Goal: Information Seeking & Learning: Learn about a topic

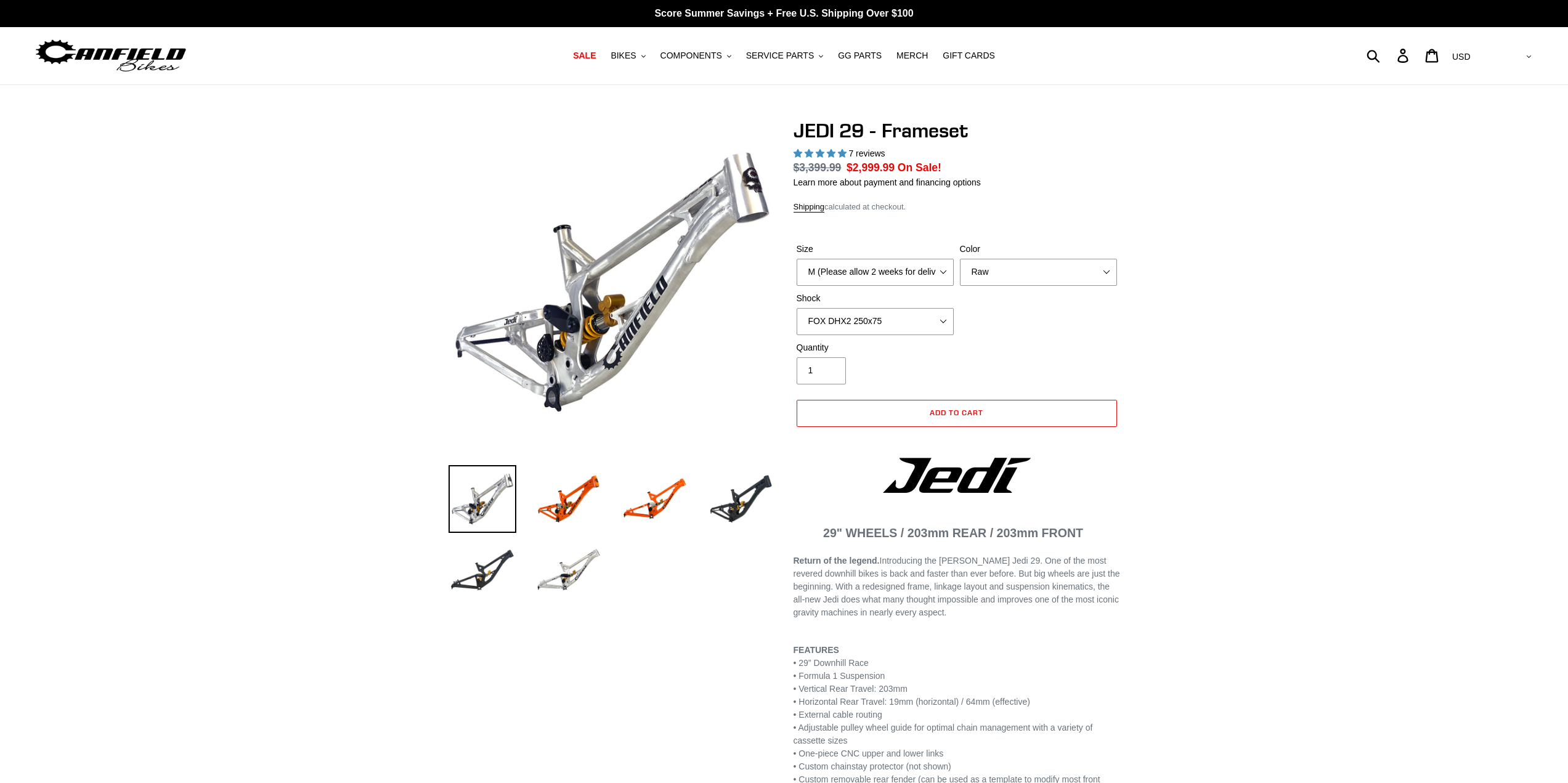
select select "highest-rating"
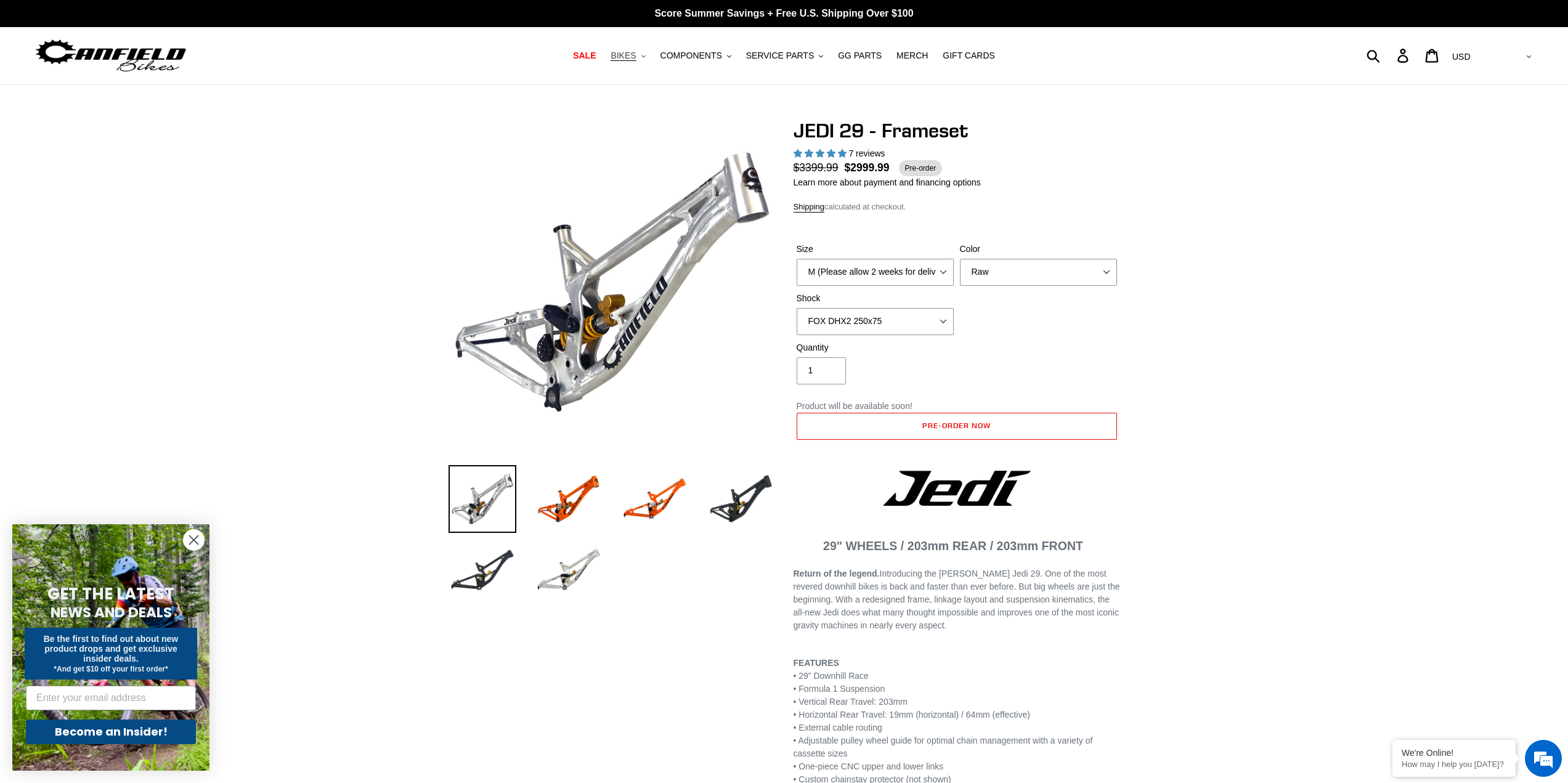
click at [636, 57] on span "BIKES" at bounding box center [623, 56] width 25 height 10
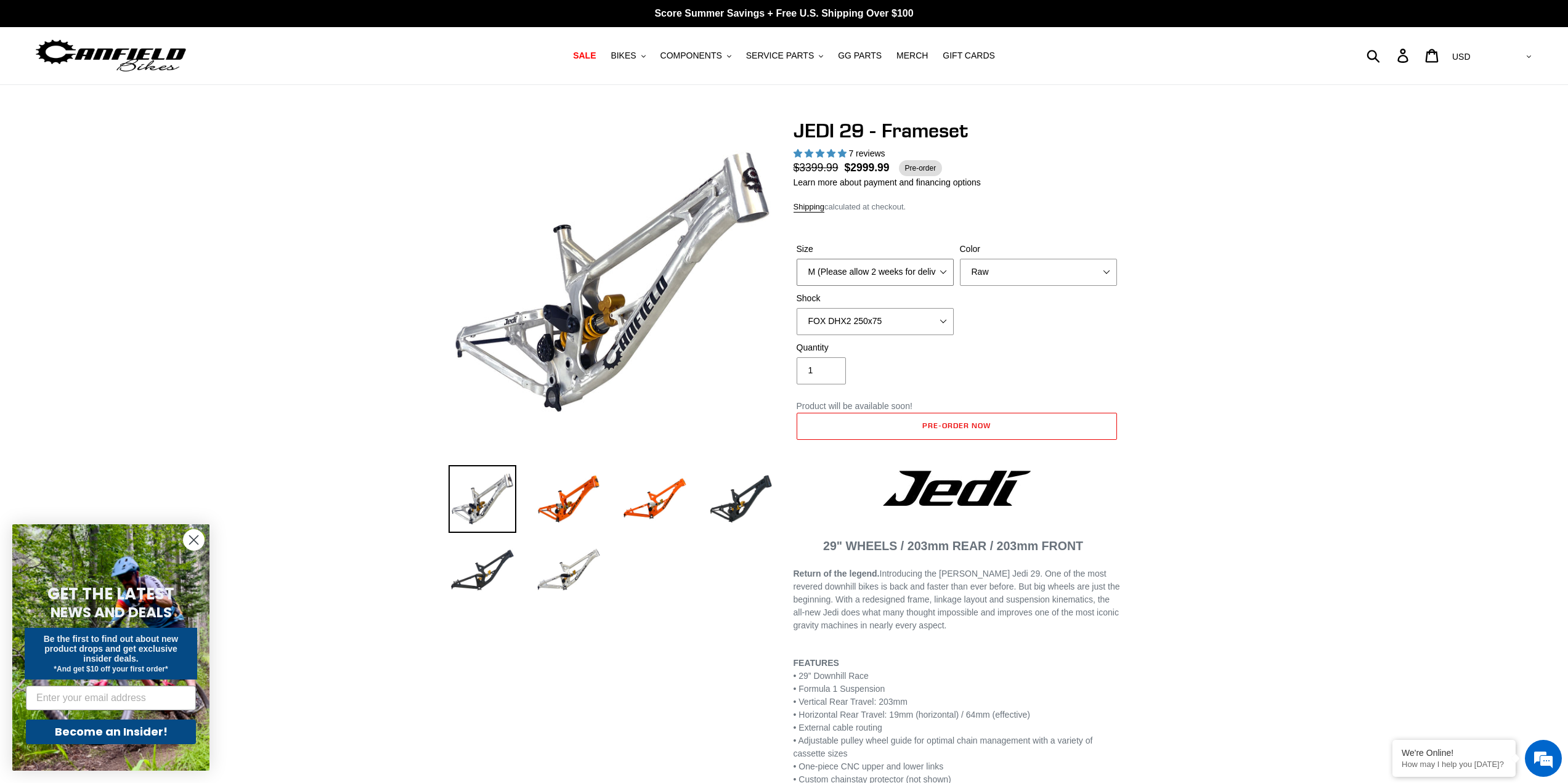
click at [863, 278] on select "M (Please allow 2 weeks for delivery) L (Please allow 2 weeks for delivery) XL" at bounding box center [876, 272] width 157 height 27
select select "L (Please allow 2 weeks for delivery)"
click at [797, 259] on select "M (Please allow 2 weeks for delivery) L (Please allow 2 weeks for delivery) XL" at bounding box center [876, 272] width 157 height 27
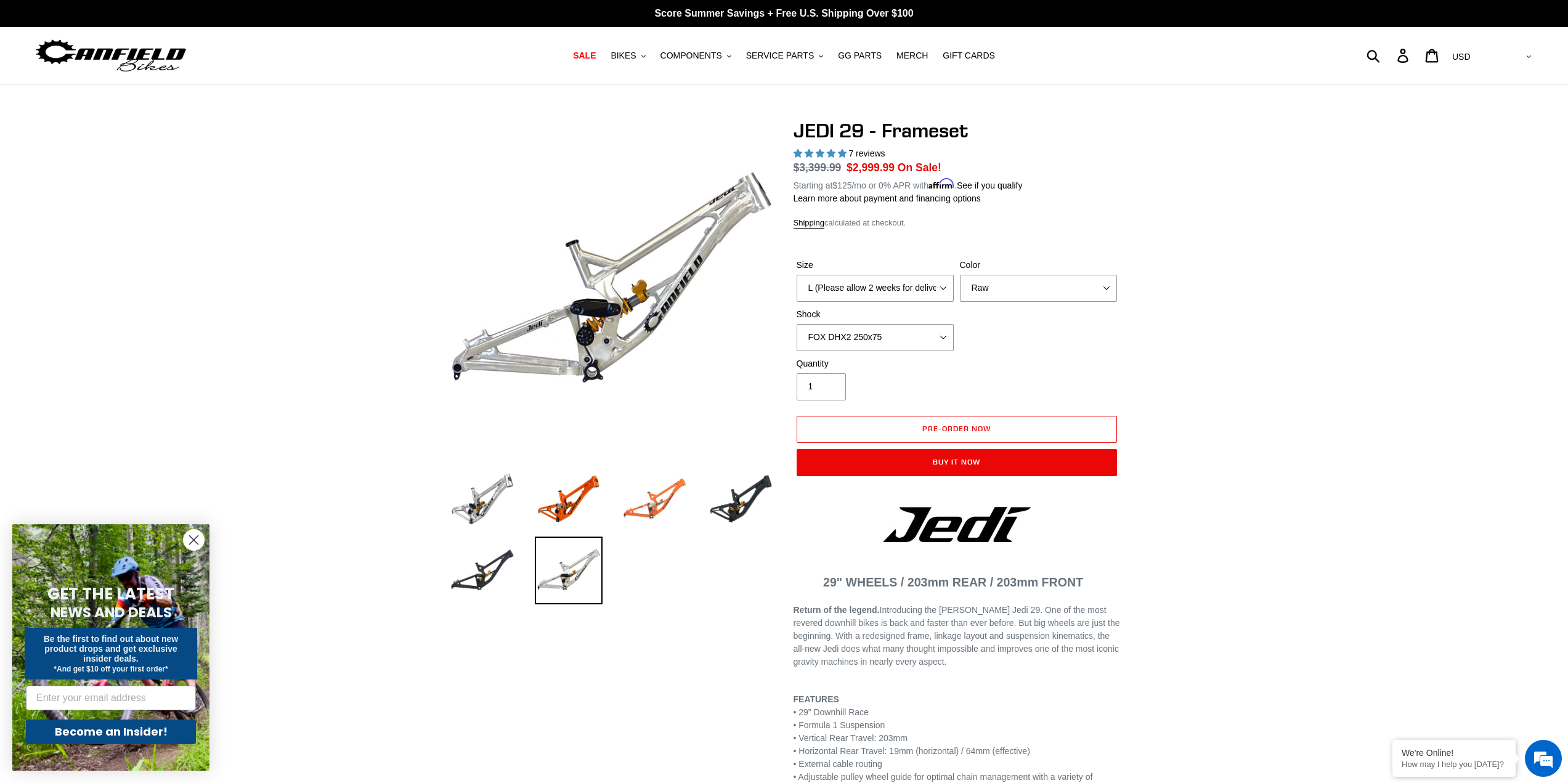
click at [649, 518] on img at bounding box center [655, 498] width 67 height 67
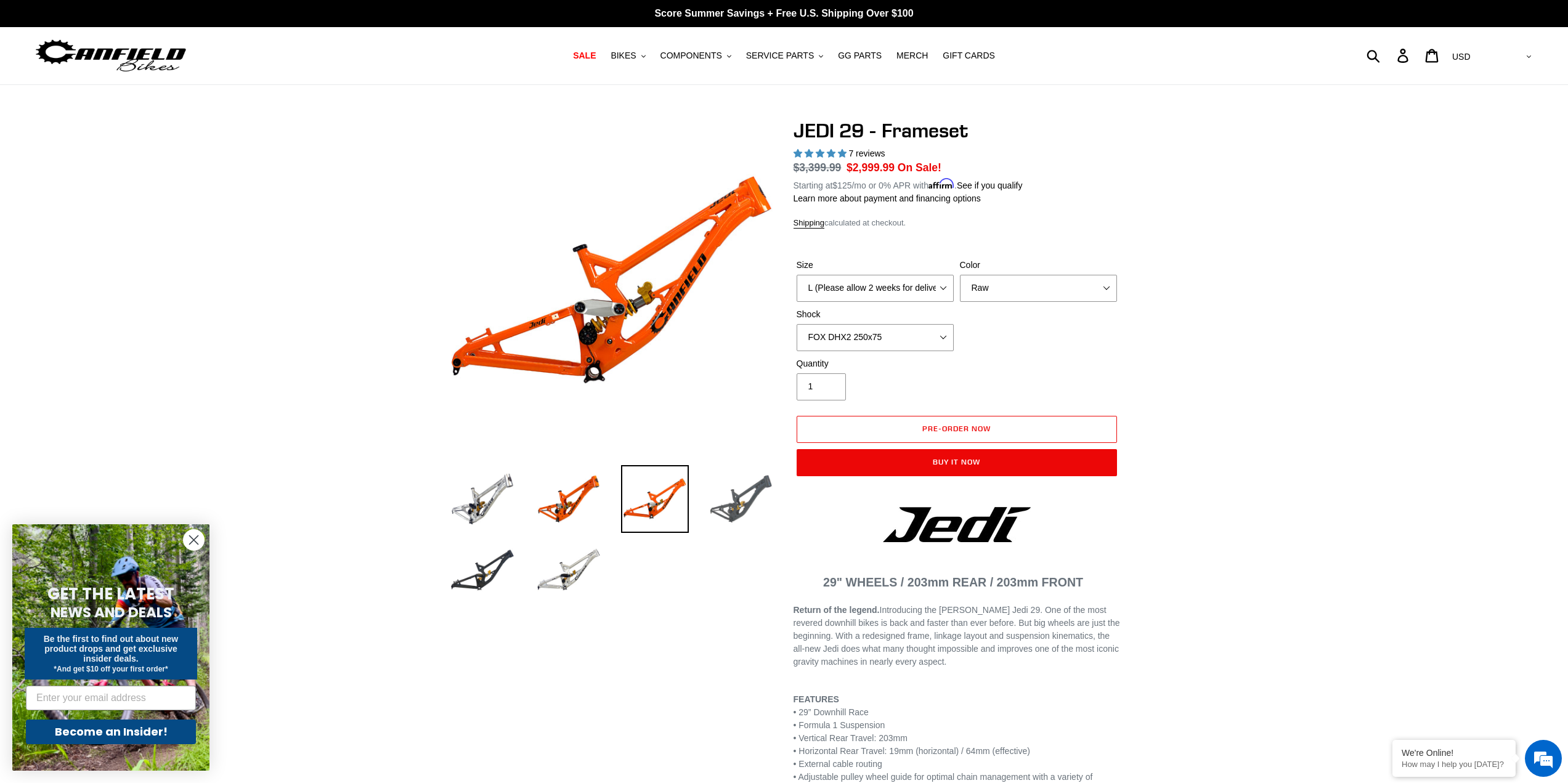
click at [740, 516] on img at bounding box center [741, 498] width 67 height 67
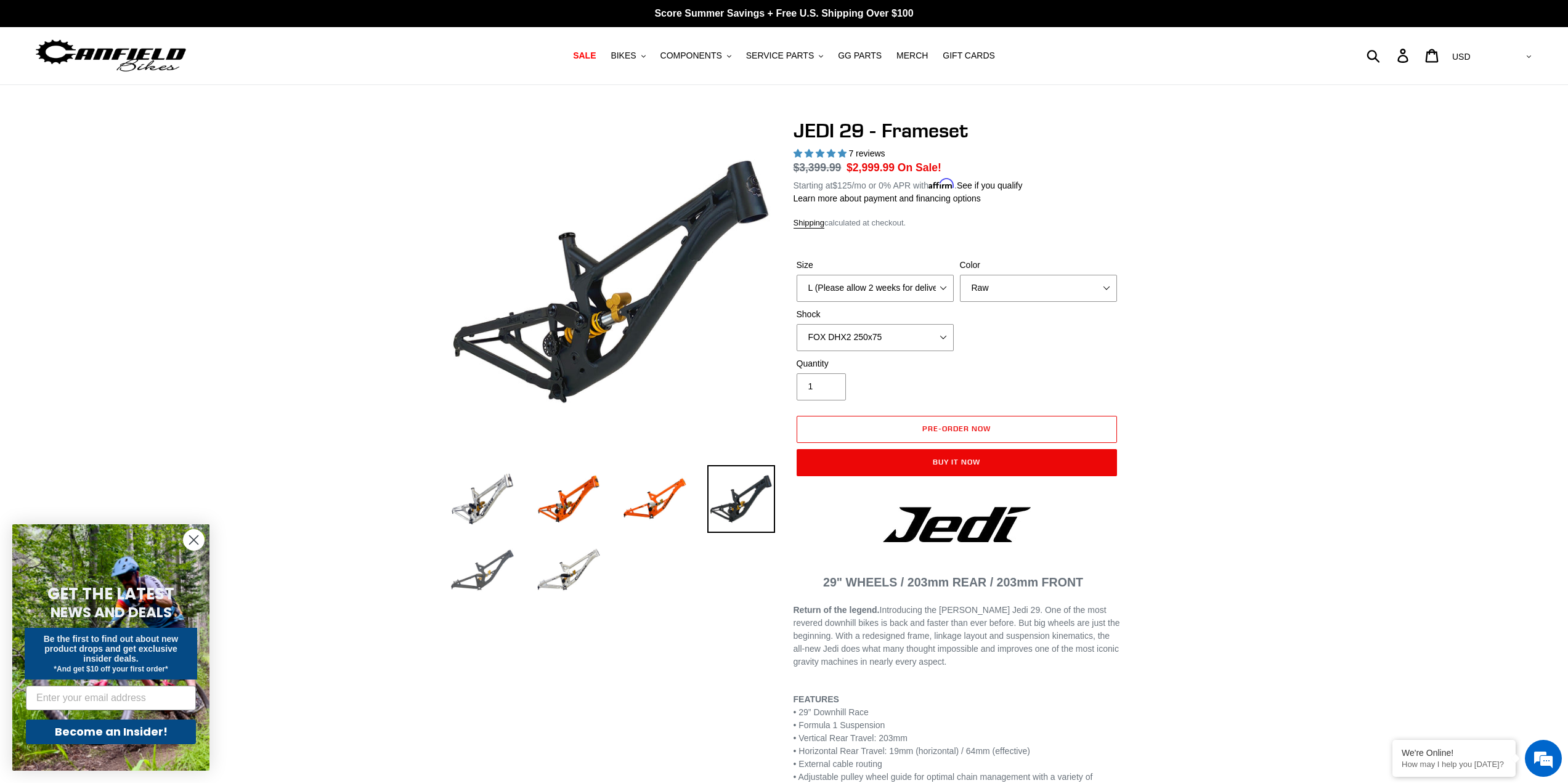
click at [491, 567] on img at bounding box center [482, 570] width 67 height 67
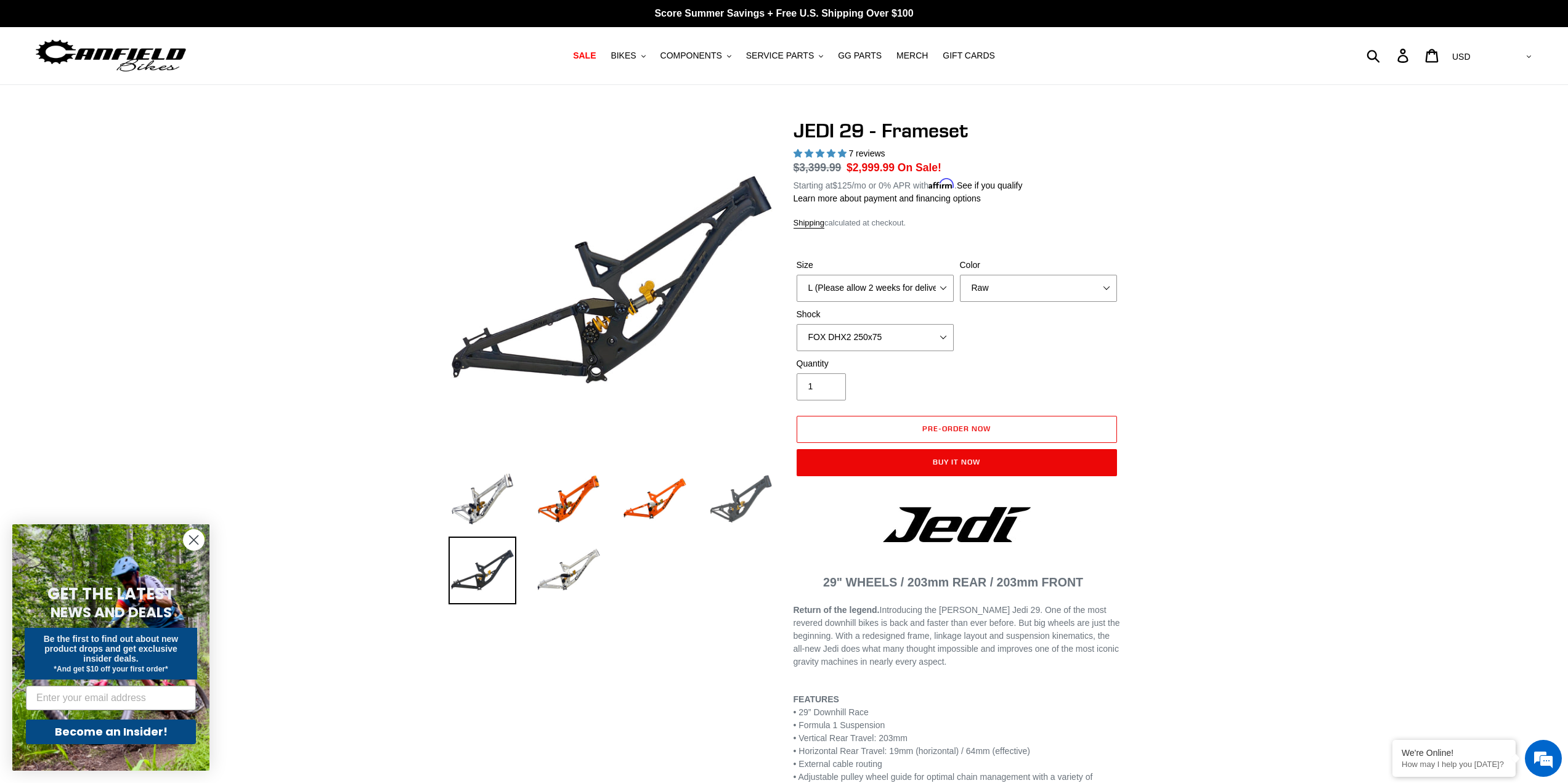
click at [746, 509] on img at bounding box center [741, 498] width 67 height 67
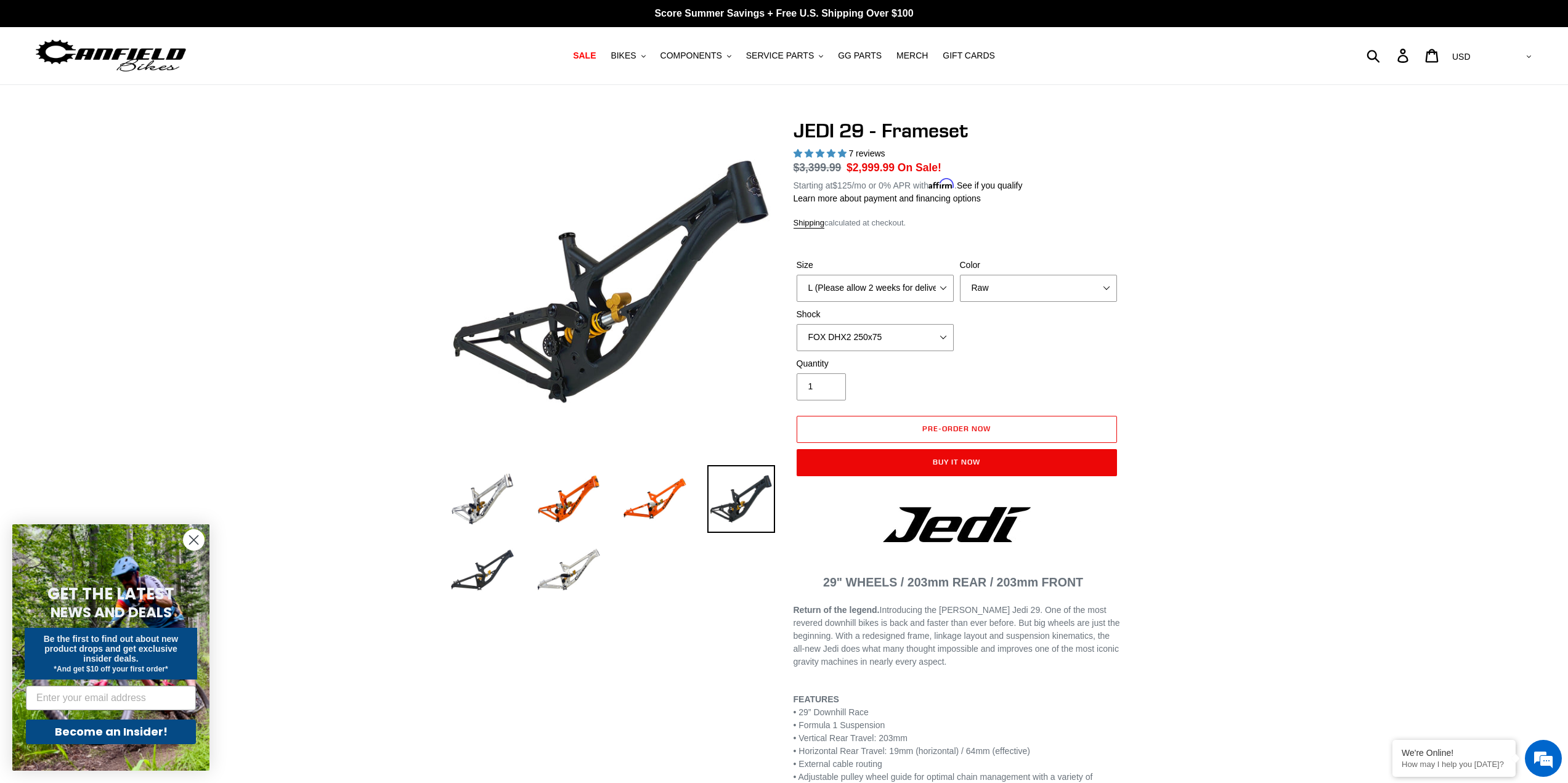
click at [518, 555] on li at bounding box center [559, 574] width 86 height 71
click at [561, 569] on img at bounding box center [568, 570] width 67 height 67
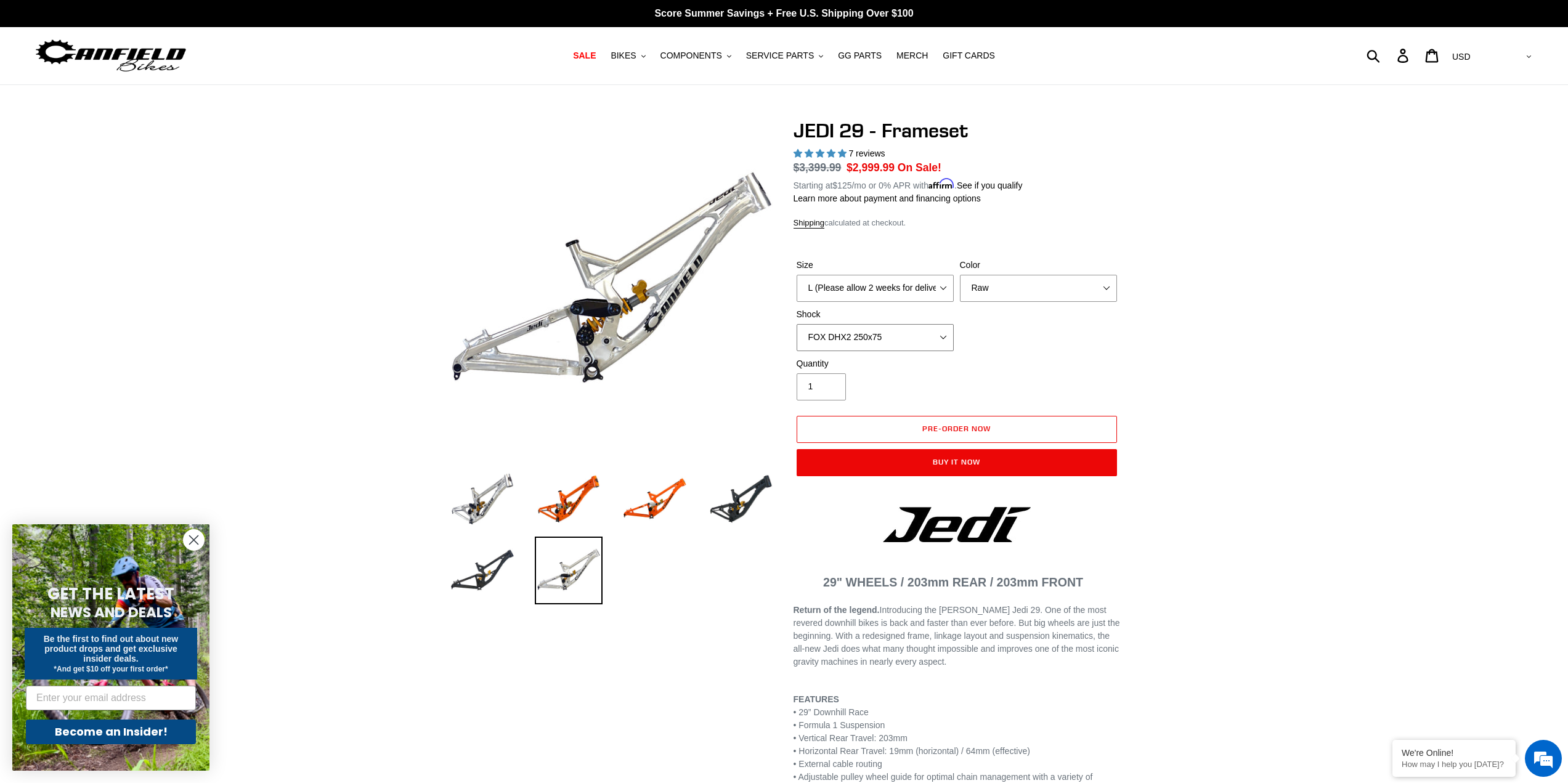
click at [899, 341] on select "No Shock FOX DHX2 250x75 RockShox Vivid Ultimate DH 250x75 EXT e-Storia LOX V3" at bounding box center [876, 337] width 157 height 27
click at [797, 324] on select "No Shock FOX DHX2 250x75 RockShox Vivid Ultimate DH 250x75 EXT e-Storia LOX V3" at bounding box center [876, 337] width 157 height 27
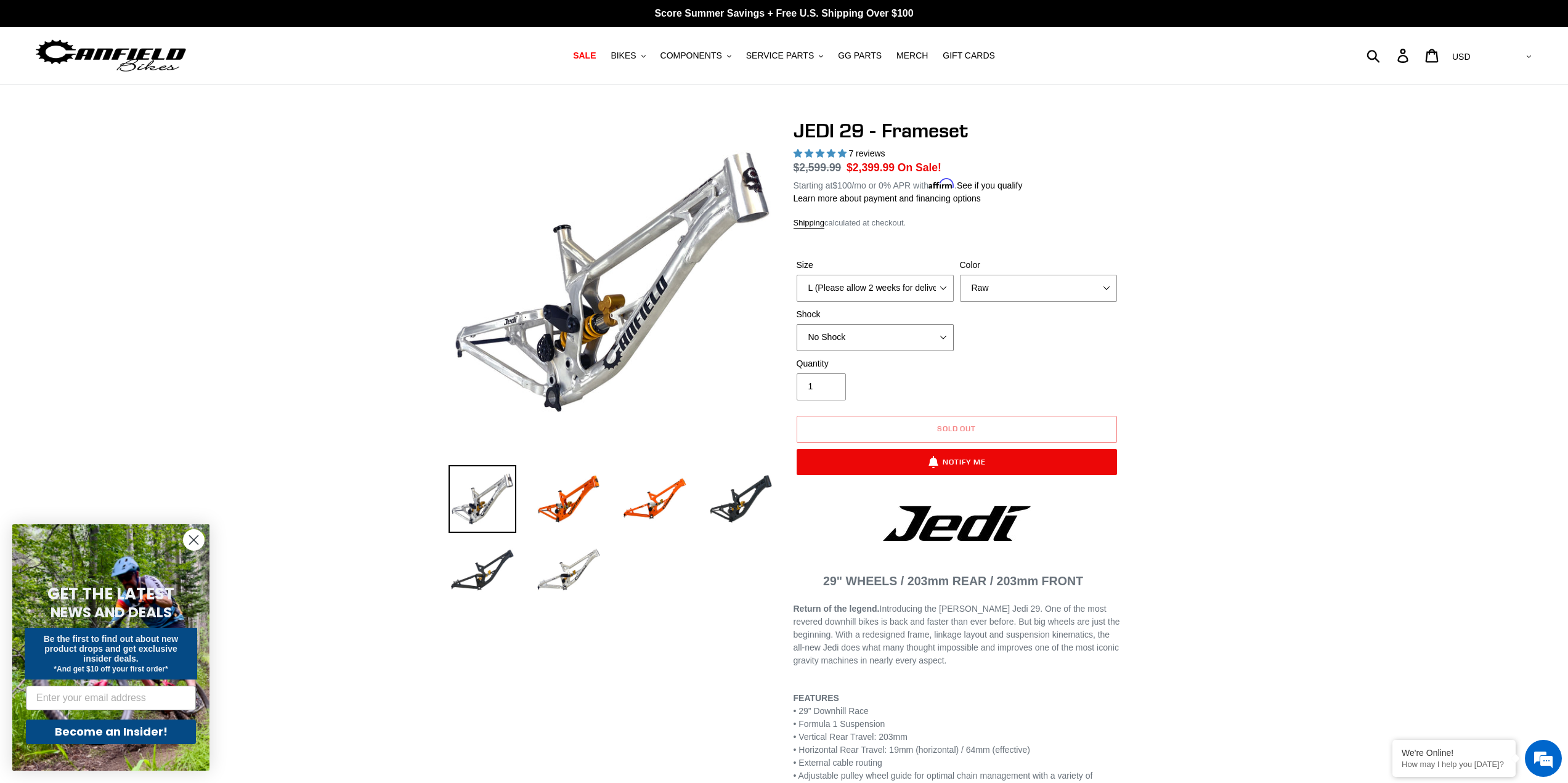
click at [871, 331] on select "No Shock FOX DHX2 250x75 RockShox Vivid Ultimate DH 250x75 EXT e-Storia LOX V3" at bounding box center [876, 337] width 157 height 27
click at [797, 324] on select "No Shock FOX DHX2 250x75 RockShox Vivid Ultimate DH 250x75 EXT e-Storia LOX V3" at bounding box center [876, 337] width 157 height 27
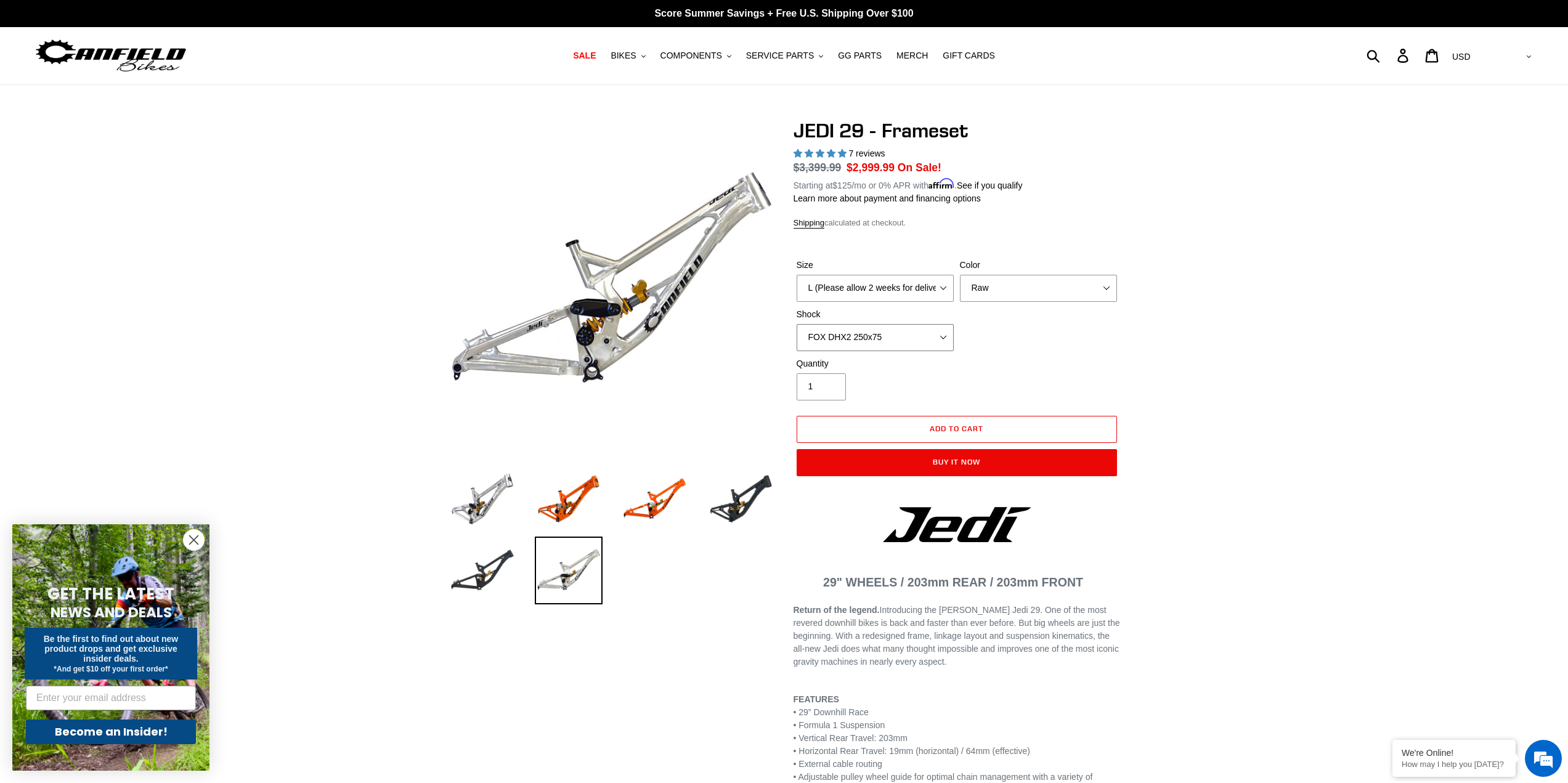
click at [861, 338] on select "No Shock FOX DHX2 250x75 RockShox Vivid Ultimate DH 250x75 EXT e-Storia LOX V3" at bounding box center [876, 337] width 157 height 27
select select "No Shock"
click at [797, 324] on select "No Shock FOX DHX2 250x75 RockShox Vivid Ultimate DH 250x75 EXT e-Storia LOX V3" at bounding box center [876, 337] width 157 height 27
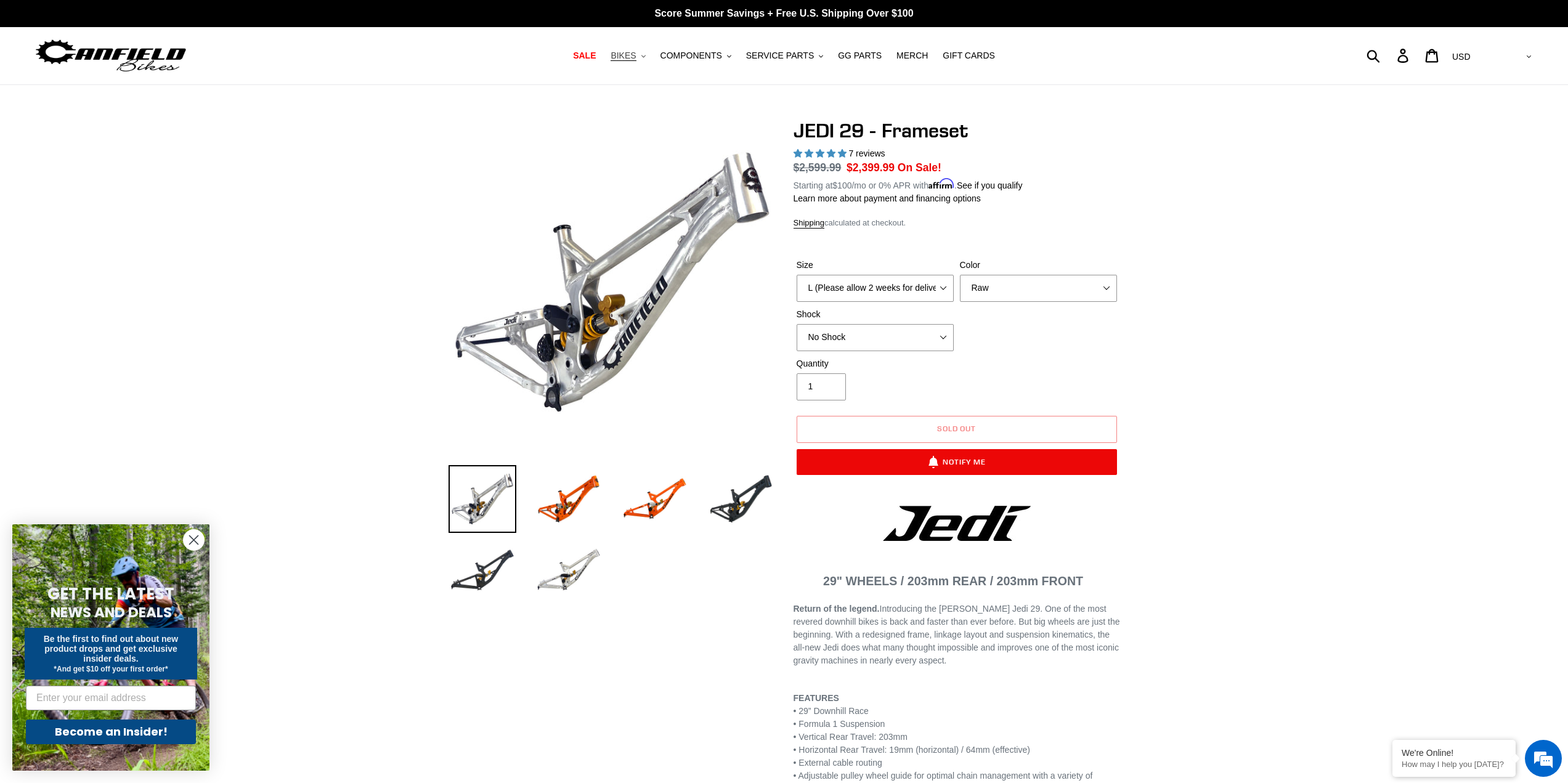
click at [636, 58] on span "BIKES" at bounding box center [623, 56] width 25 height 10
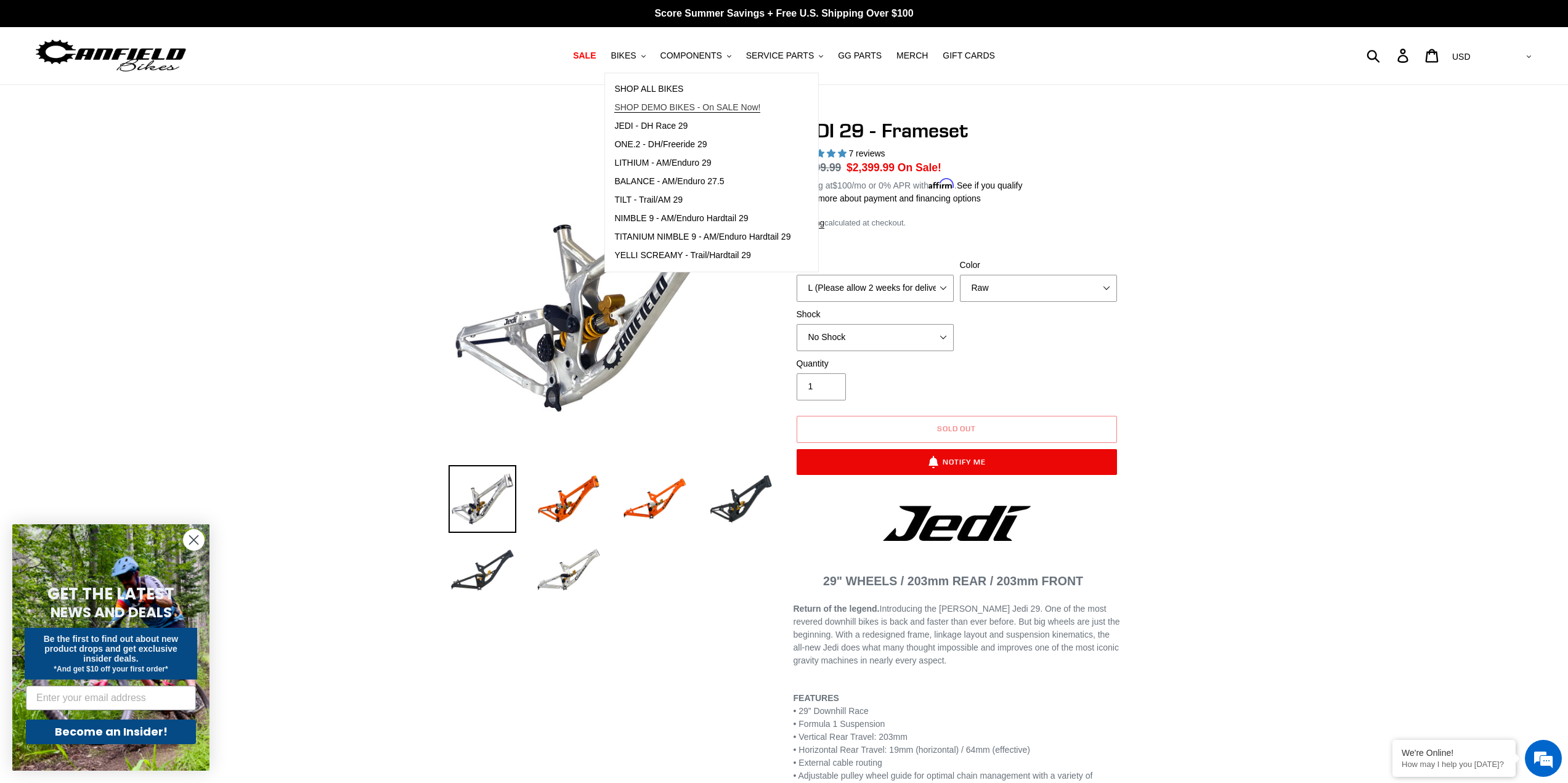
click at [657, 101] on link "SHOP DEMO BIKES - On SALE Now!" at bounding box center [702, 108] width 195 height 19
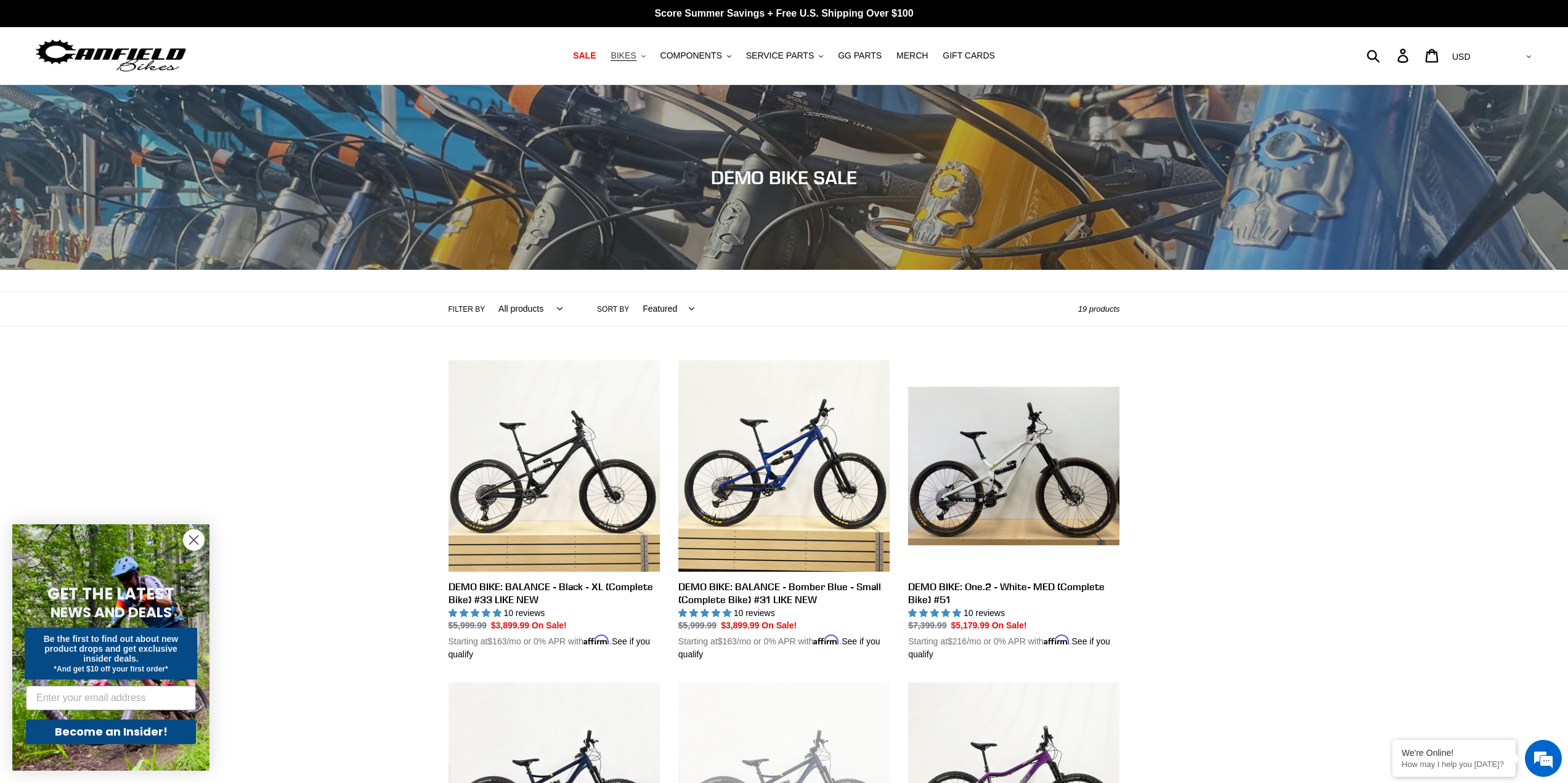
click at [636, 59] on span "BIKES" at bounding box center [623, 56] width 25 height 10
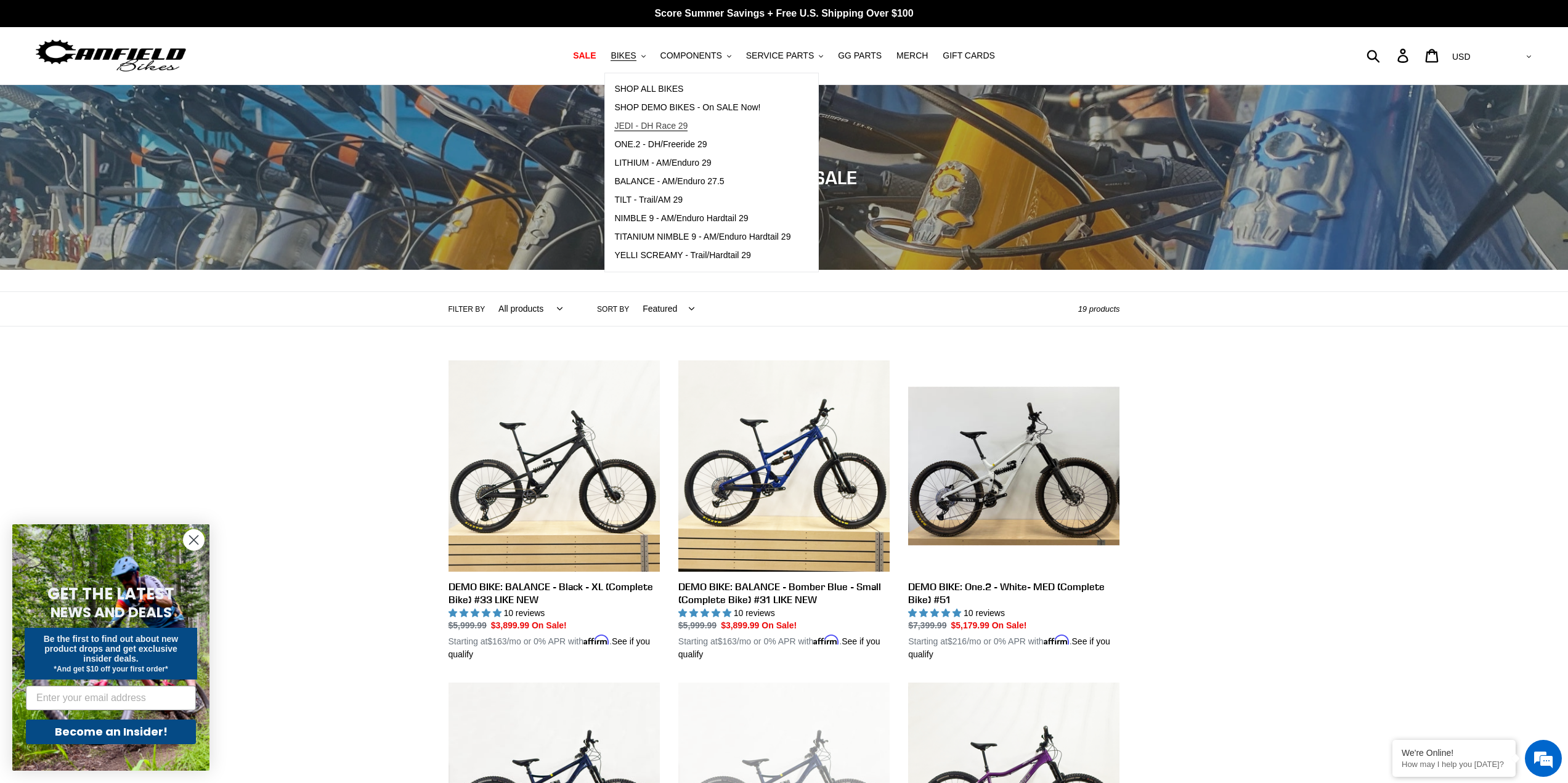
click at [677, 126] on span "JEDI - DH Race 29" at bounding box center [651, 126] width 73 height 10
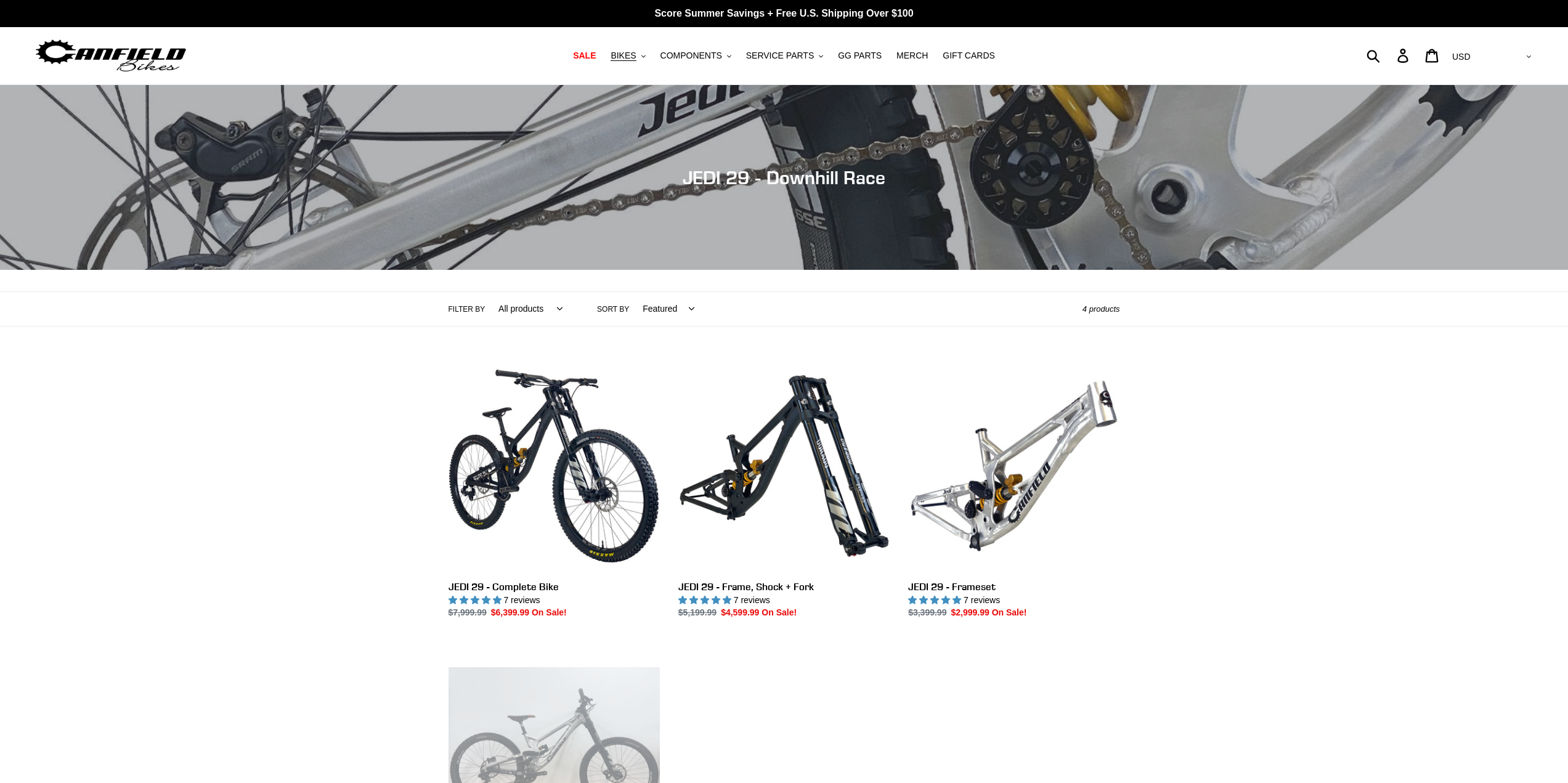
scroll to position [370, 0]
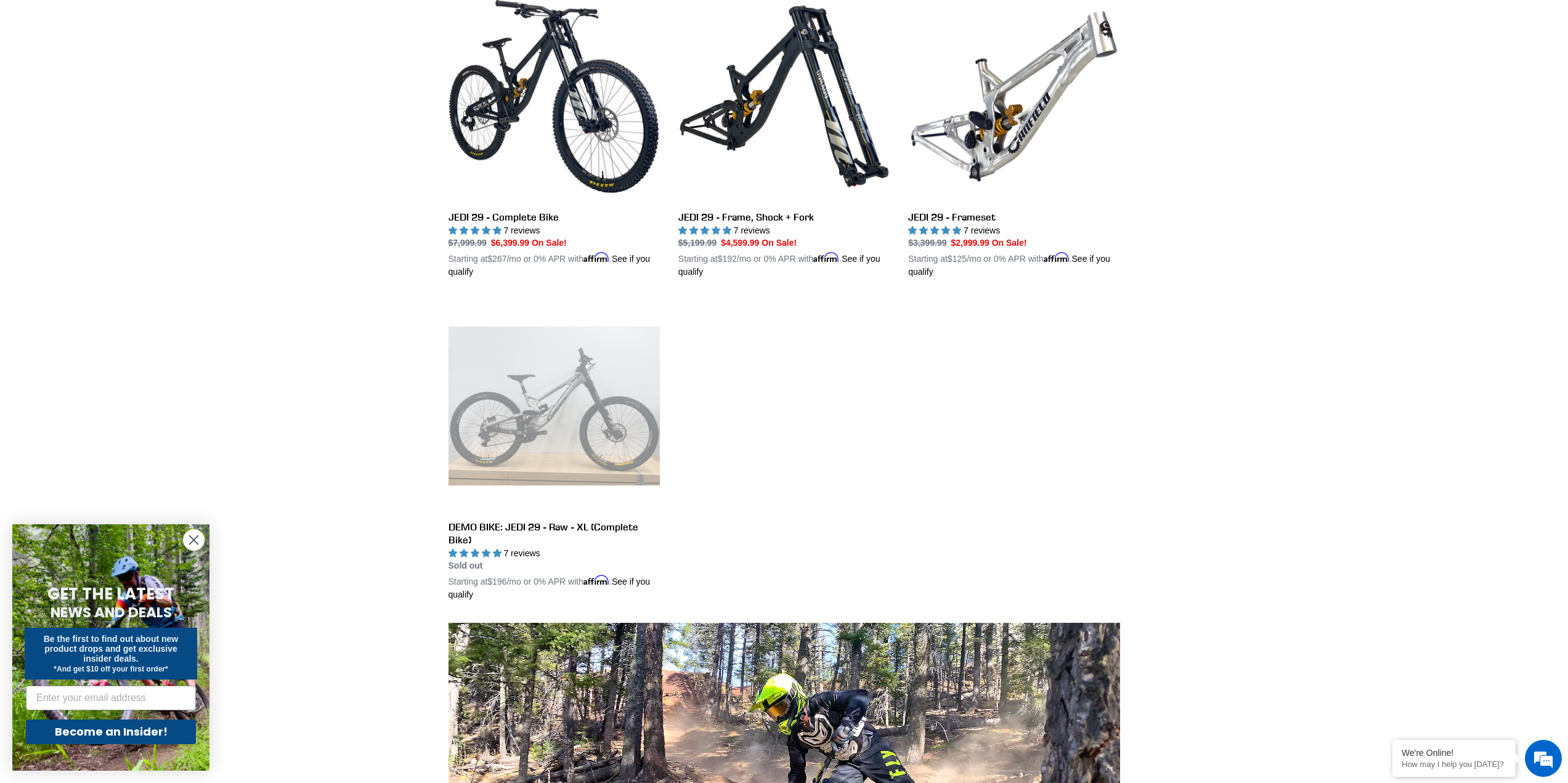
click at [952, 461] on ul "JEDI 29 - Complete Bike JEDI 29 - Complete Bike 7 reviews Regular price $7,999.…" at bounding box center [775, 308] width 690 height 633
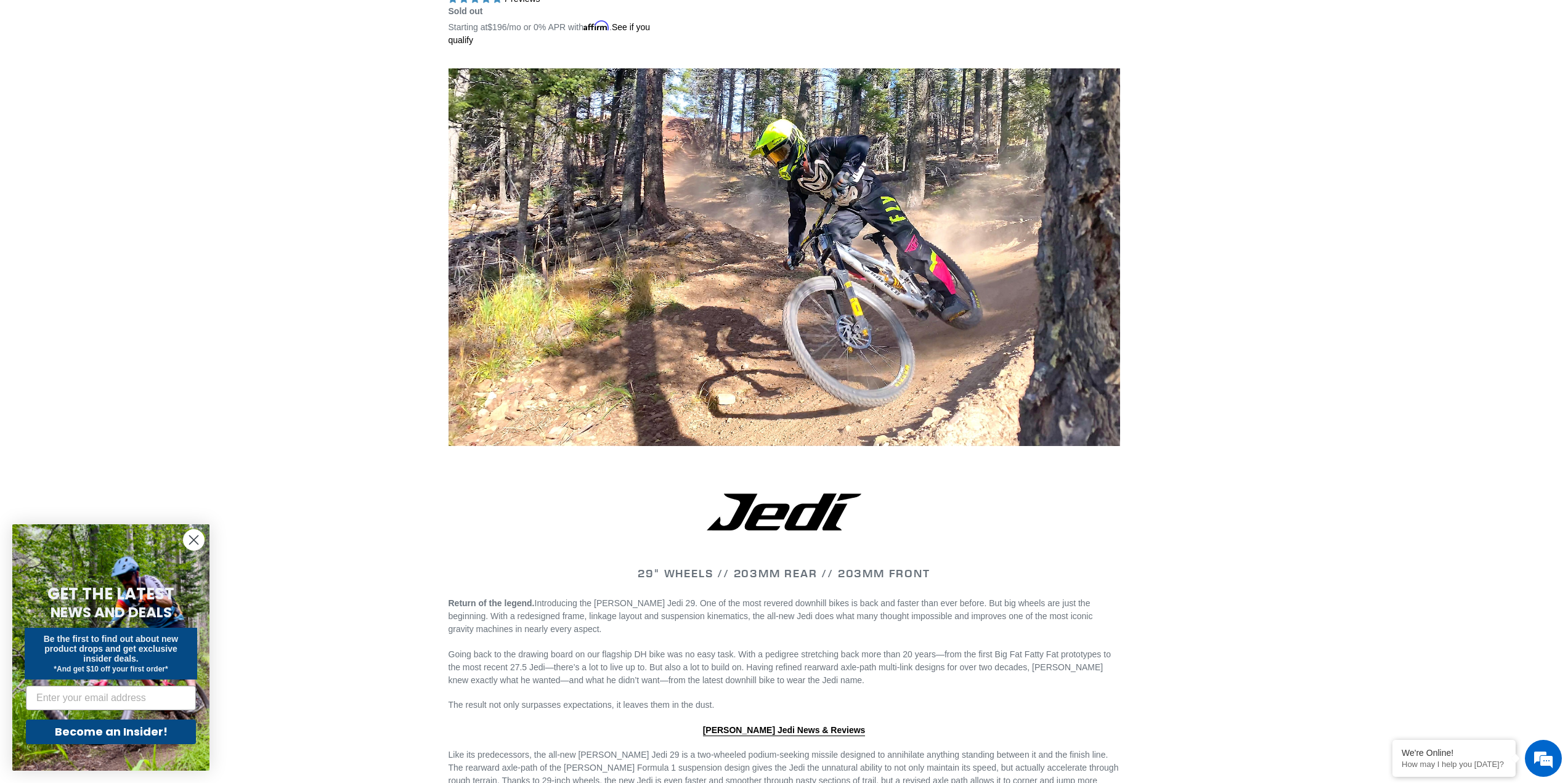
scroll to position [0, 0]
